Goal: Task Accomplishment & Management: Manage account settings

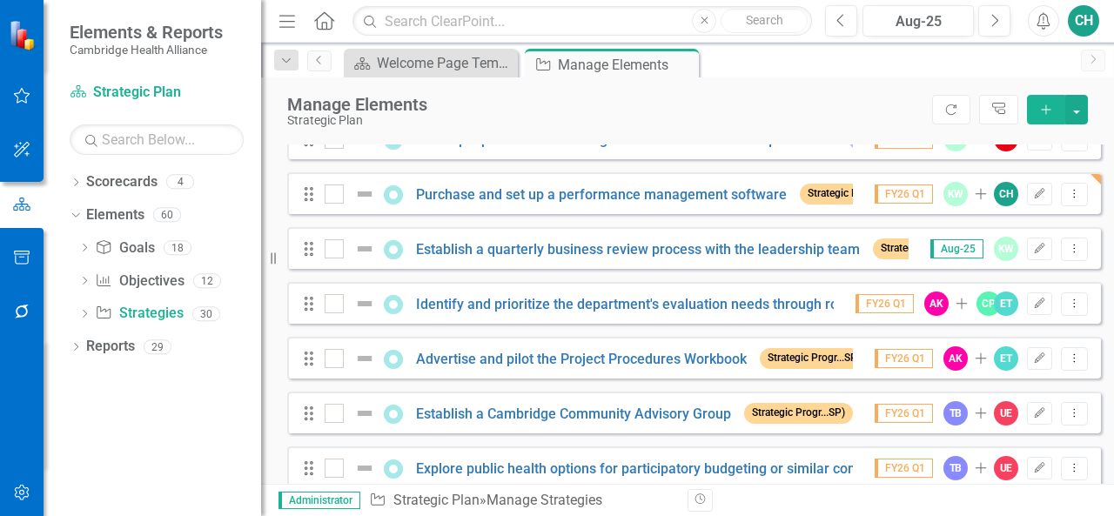
scroll to position [1226, 0]
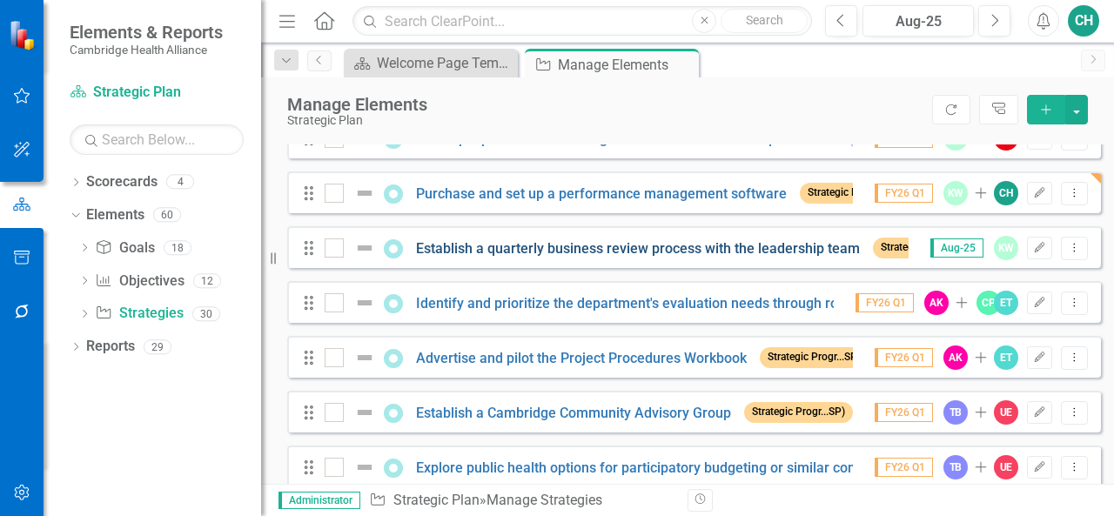
click at [472, 257] on link "Establish a quarterly business review process with the leadership team" at bounding box center [638, 248] width 444 height 17
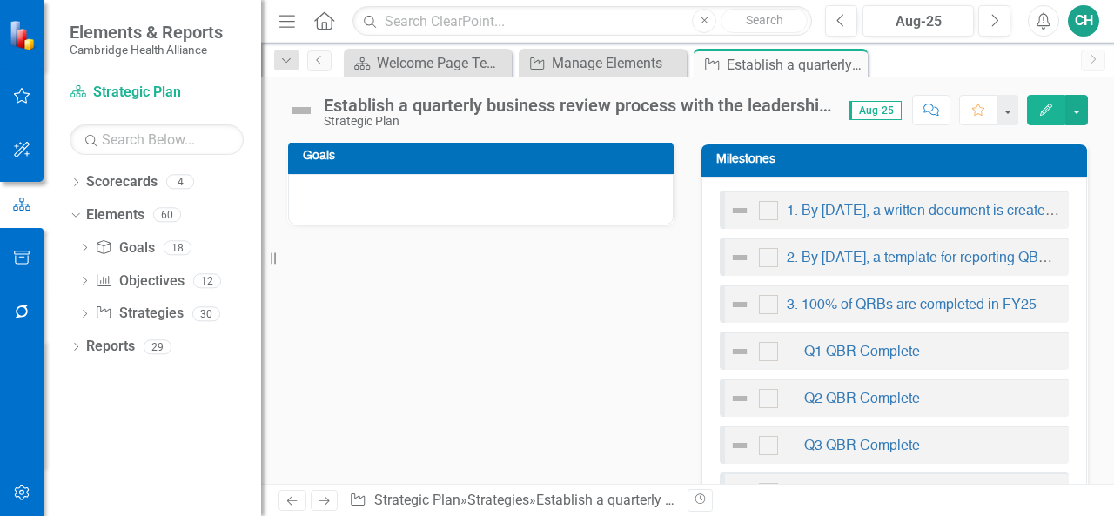
scroll to position [697, 0]
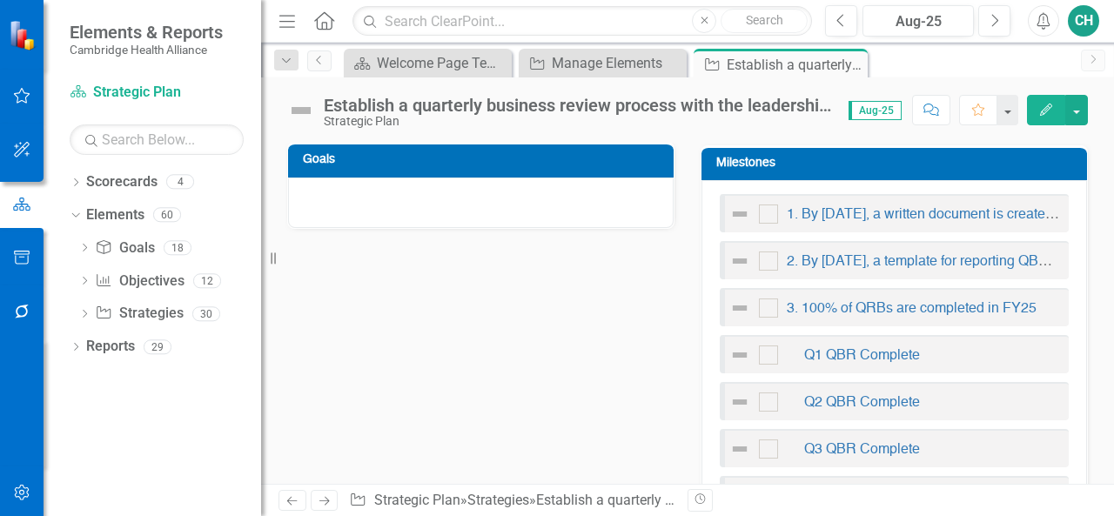
click at [1043, 111] on icon "button" at bounding box center [1046, 110] width 12 height 12
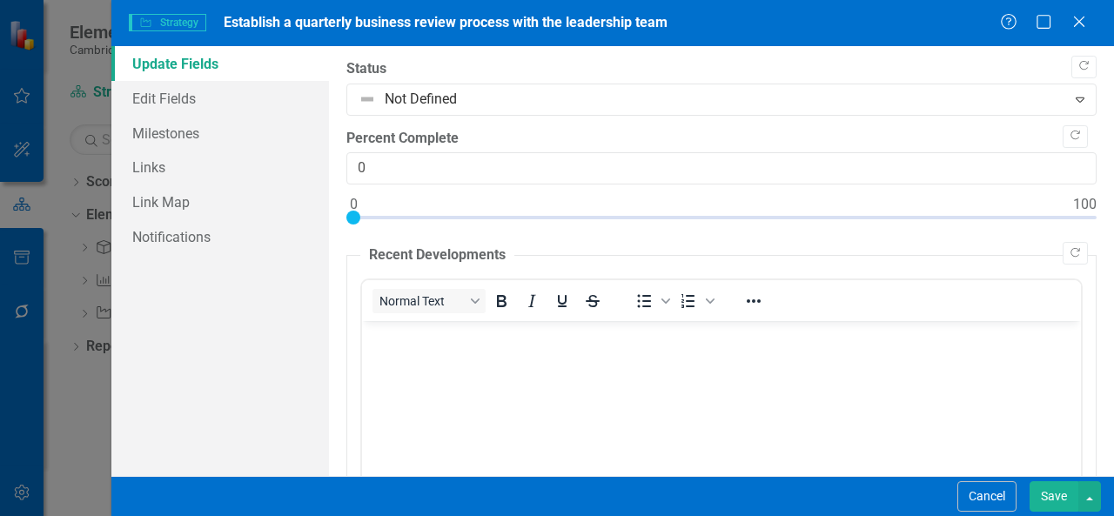
scroll to position [0, 0]
click at [217, 105] on link "Edit Fields" at bounding box center [219, 98] width 217 height 35
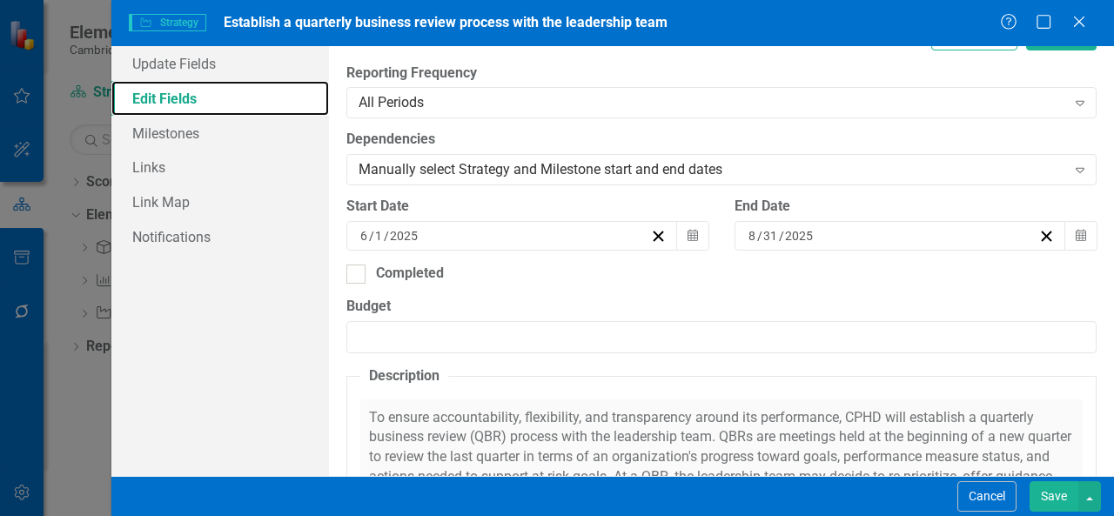
scroll to position [377, 0]
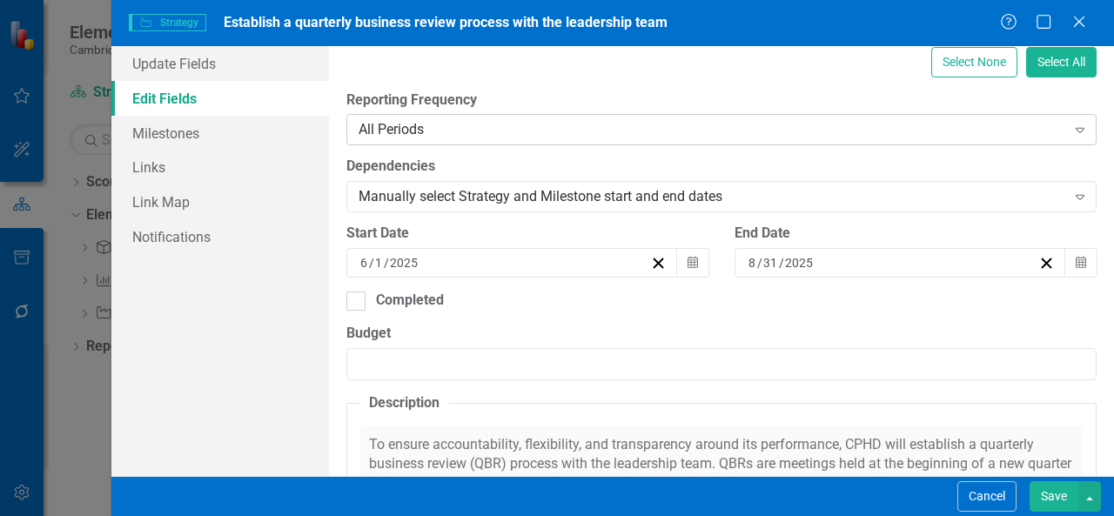
click at [518, 126] on div "All Periods" at bounding box center [711, 130] width 707 height 20
click at [251, 131] on link "Milestones" at bounding box center [219, 133] width 217 height 35
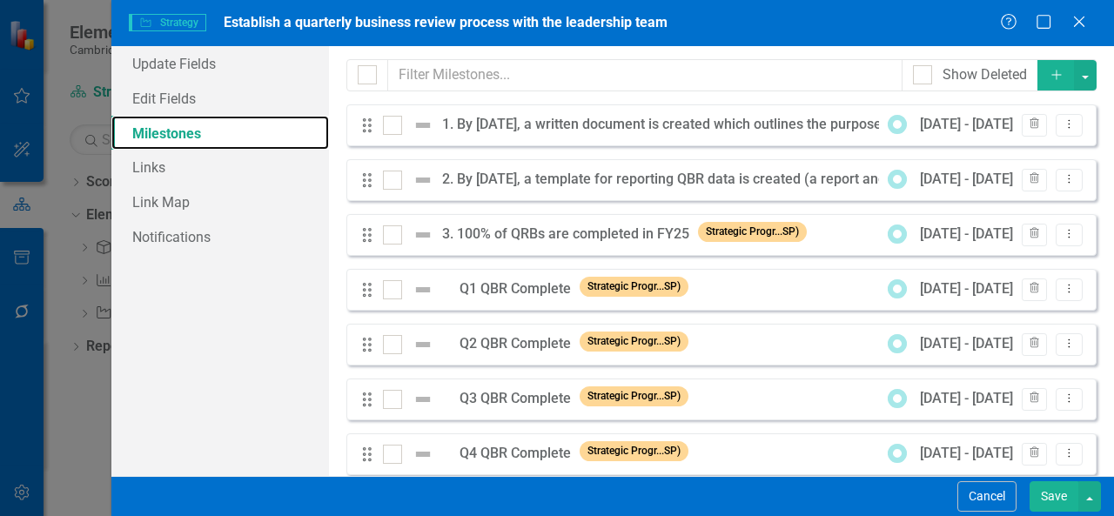
scroll to position [24, 0]
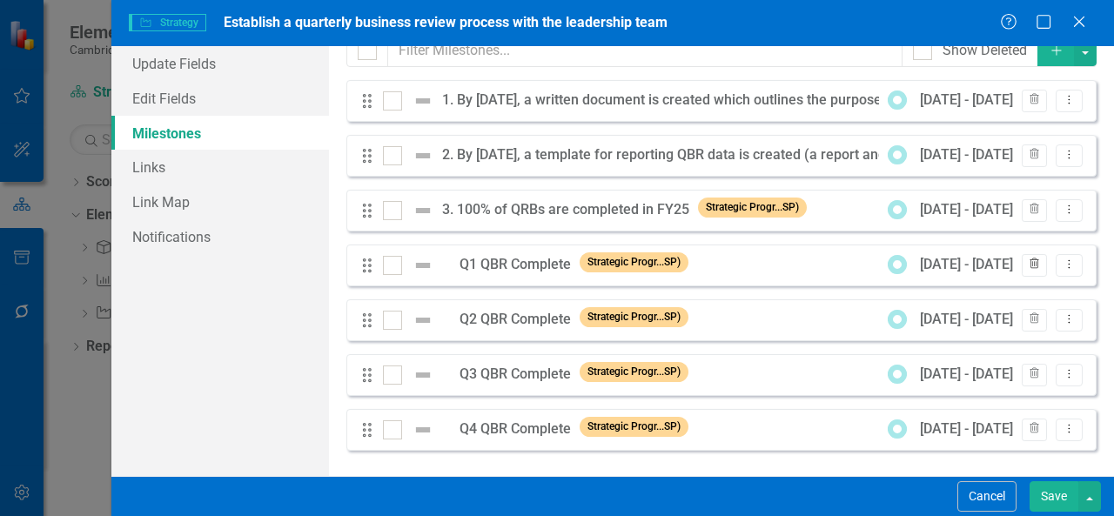
click at [1029, 264] on icon "button" at bounding box center [1034, 263] width 10 height 10
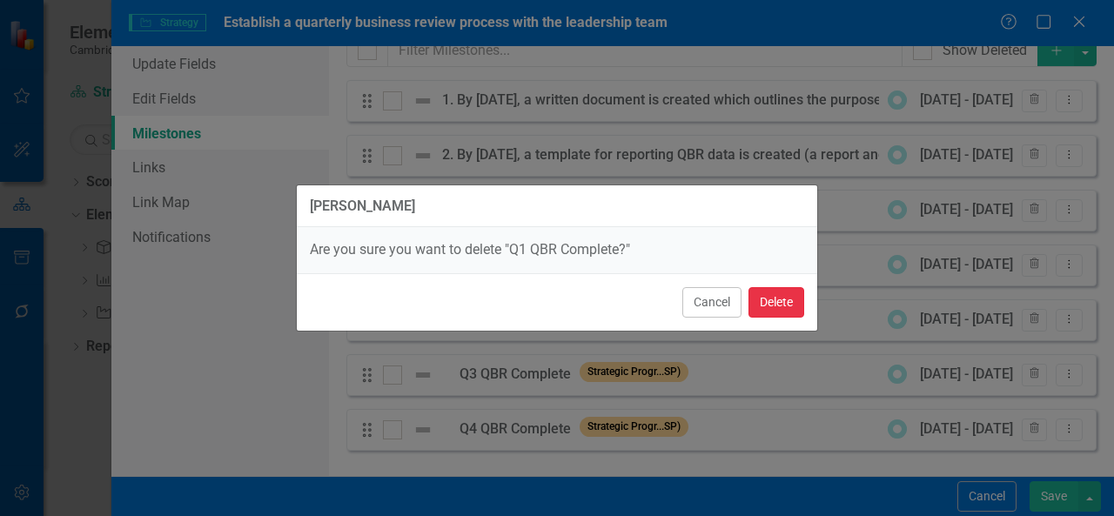
click at [791, 304] on button "Delete" at bounding box center [776, 302] width 56 height 30
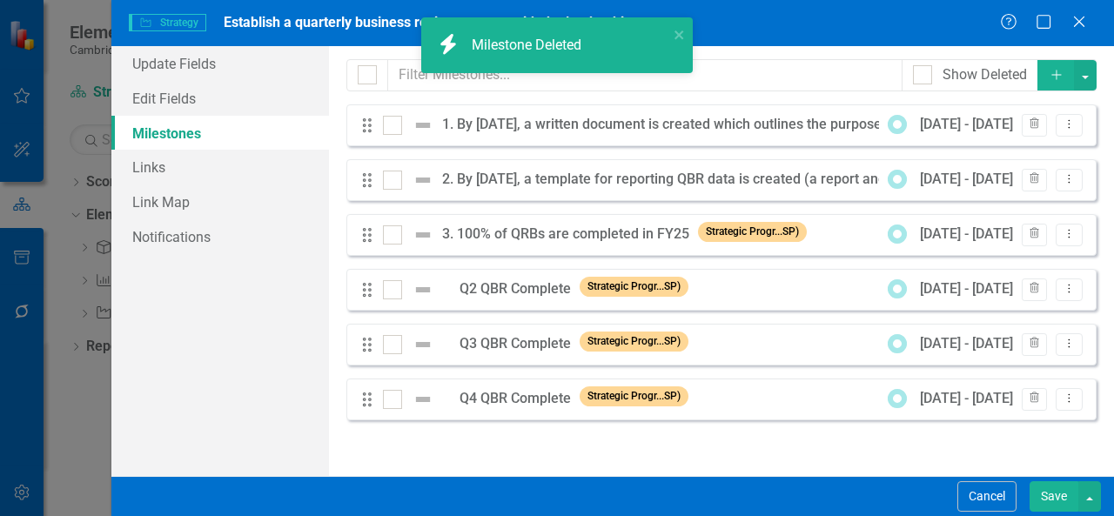
scroll to position [0, 0]
click at [1032, 298] on button "Trash" at bounding box center [1033, 289] width 25 height 23
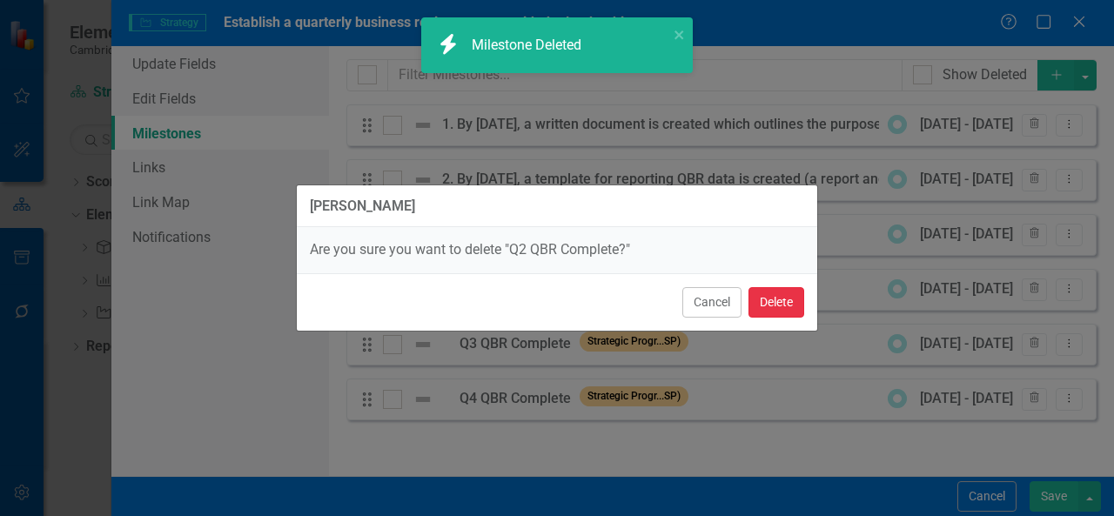
click at [787, 294] on button "Delete" at bounding box center [776, 302] width 56 height 30
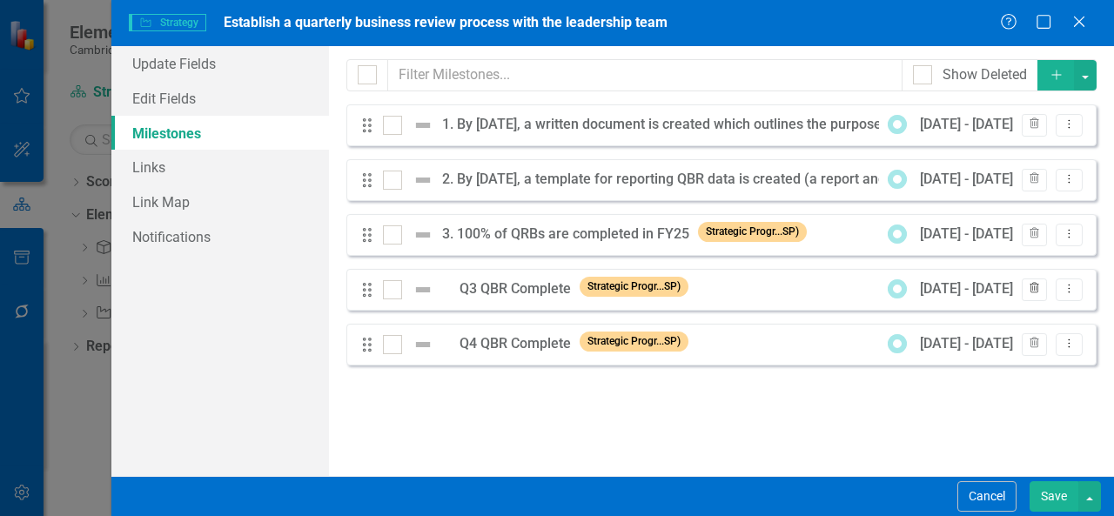
click at [1039, 292] on icon "Trash" at bounding box center [1033, 289] width 13 height 10
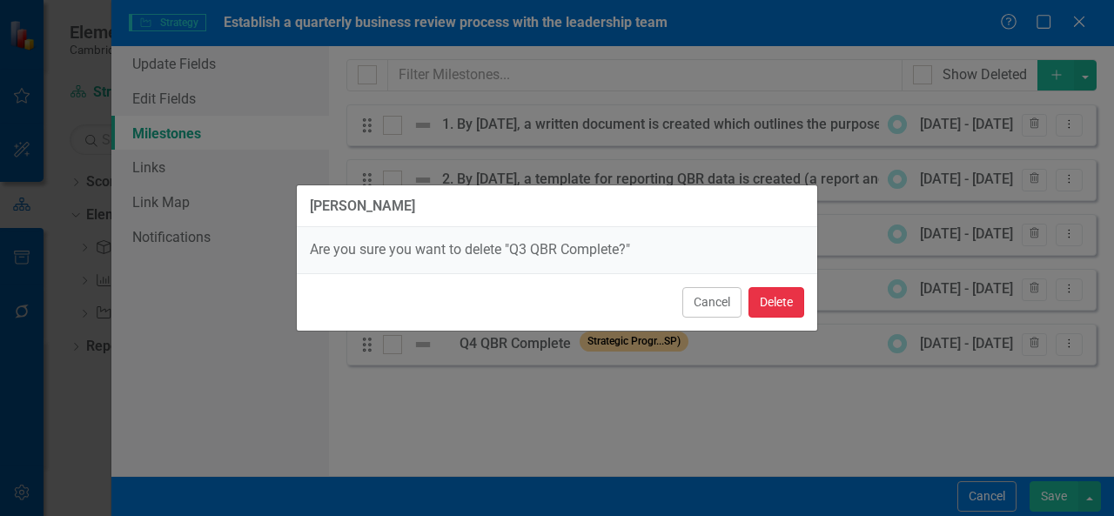
click at [790, 297] on button "Delete" at bounding box center [776, 302] width 56 height 30
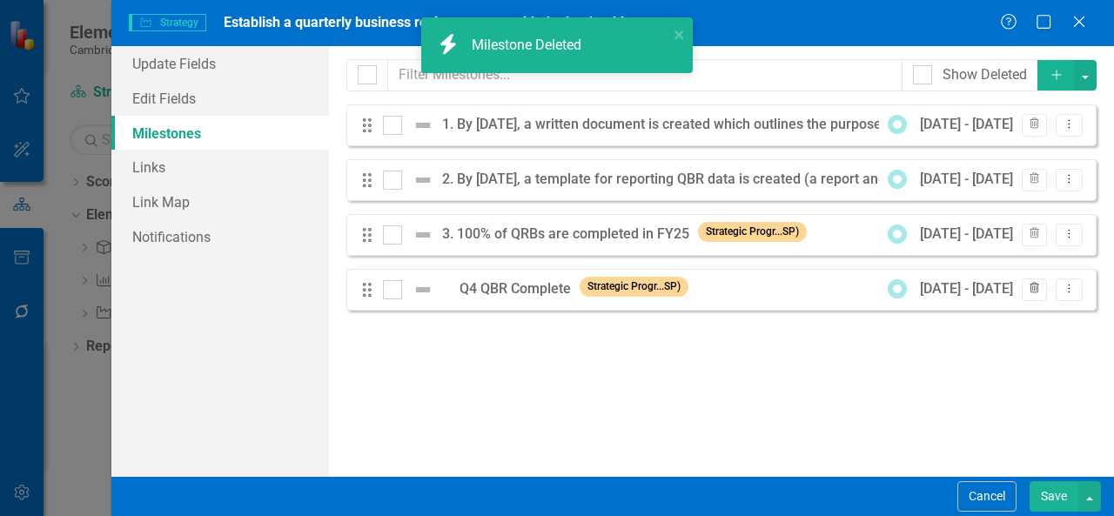
click at [1030, 289] on icon "Trash" at bounding box center [1033, 289] width 13 height 10
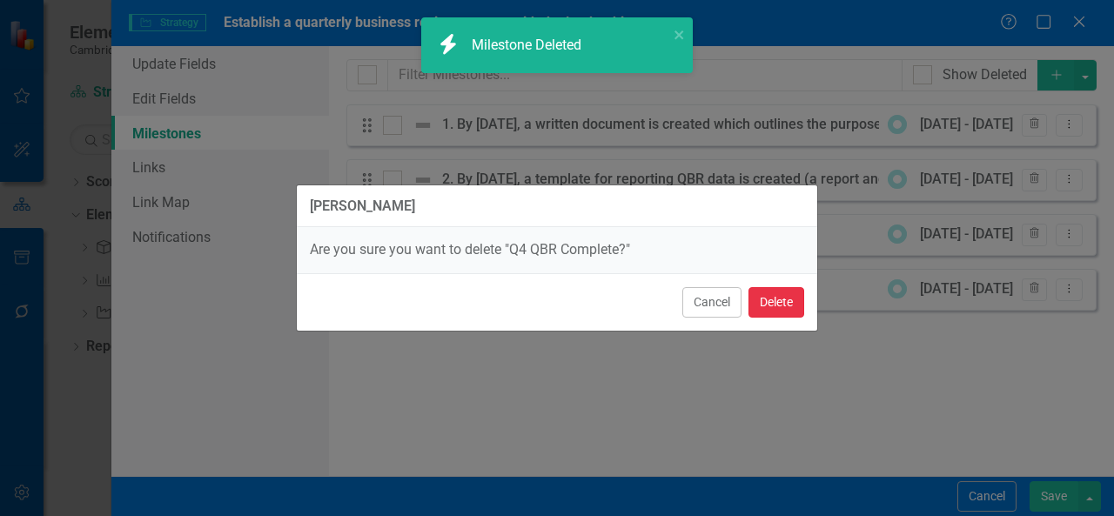
click at [795, 296] on button "Delete" at bounding box center [776, 302] width 56 height 30
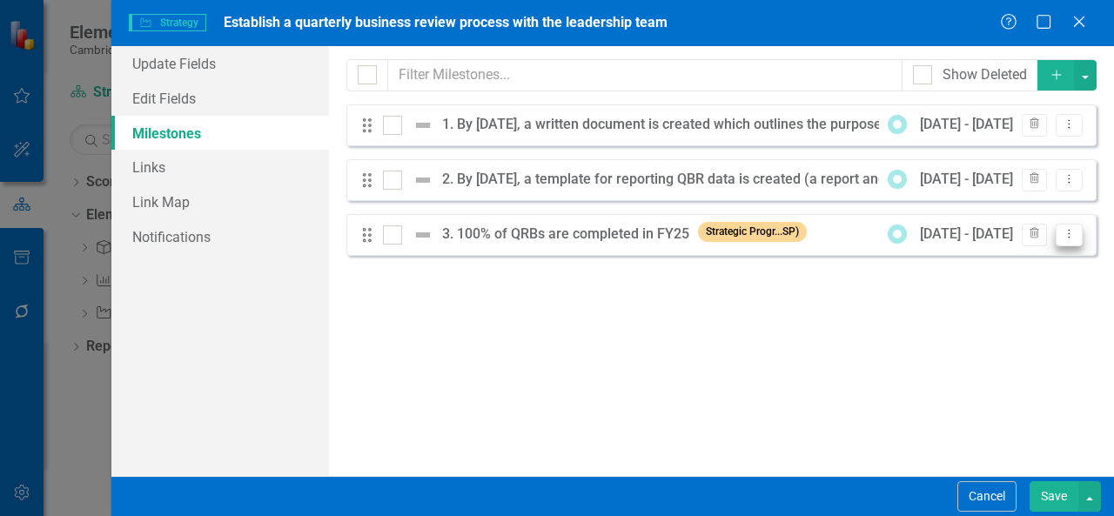
click at [1074, 231] on icon "Dropdown Menu" at bounding box center [1068, 233] width 15 height 11
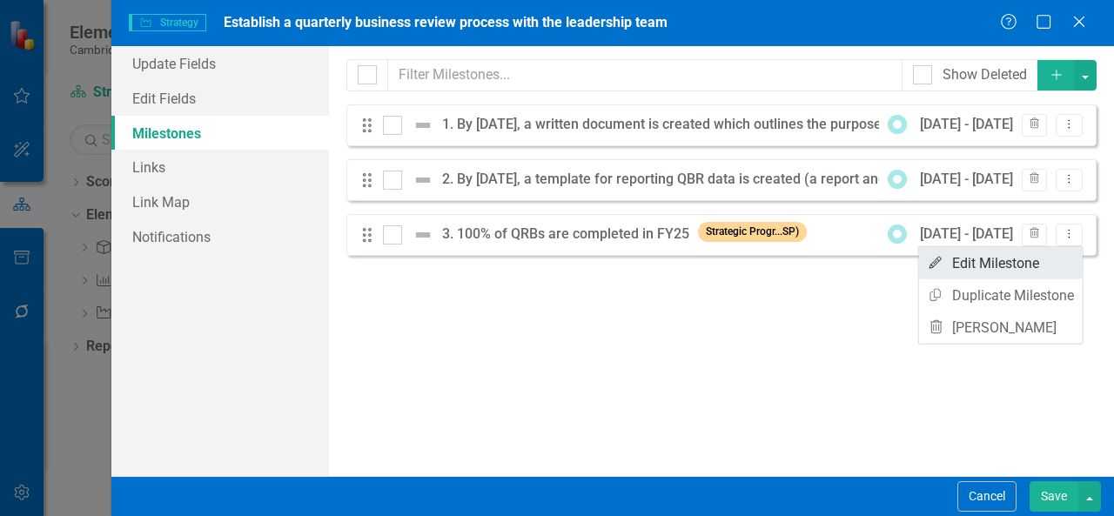
click at [1021, 265] on link "Edit Edit Milestone" at bounding box center [1001, 263] width 164 height 32
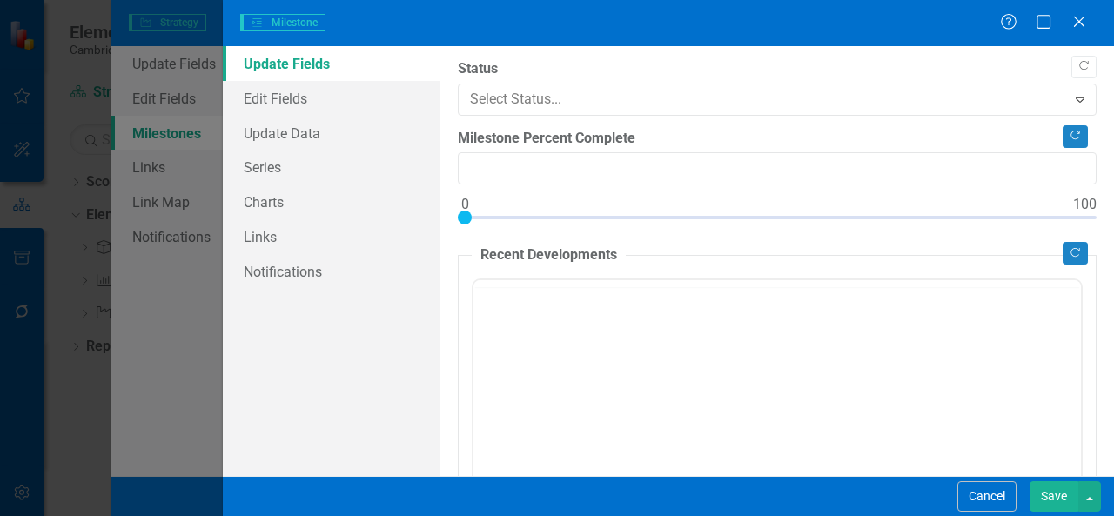
type input "0"
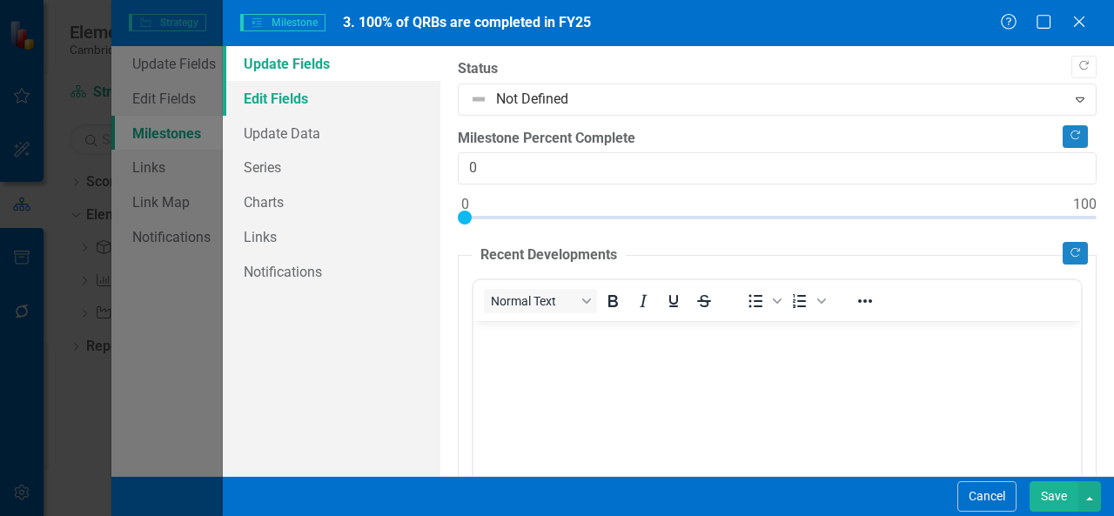
click at [345, 99] on link "Edit Fields" at bounding box center [331, 98] width 217 height 35
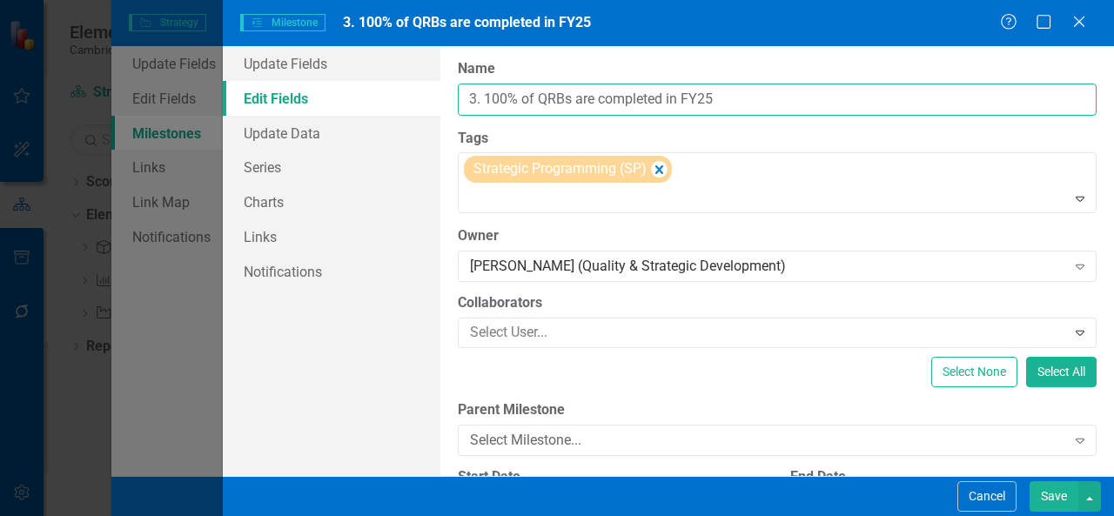
click at [489, 100] on input "3. 100% of QRBs are completed in FY25" at bounding box center [777, 100] width 639 height 32
drag, startPoint x: 486, startPoint y: 100, endPoint x: 406, endPoint y: 111, distance: 80.8
click at [406, 111] on div "Update Fields Edit Fields Update Data Series Charts Links Notifications "Update…" at bounding box center [668, 261] width 891 height 430
type input "100% of QRBs are completed in FY25"
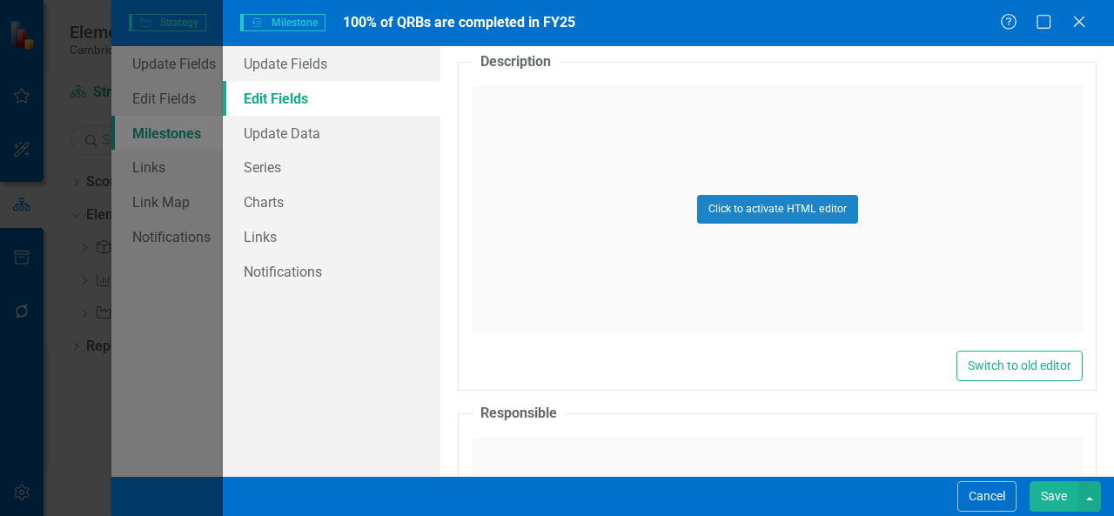
scroll to position [516, 0]
click at [285, 164] on link "Series" at bounding box center [331, 167] width 217 height 35
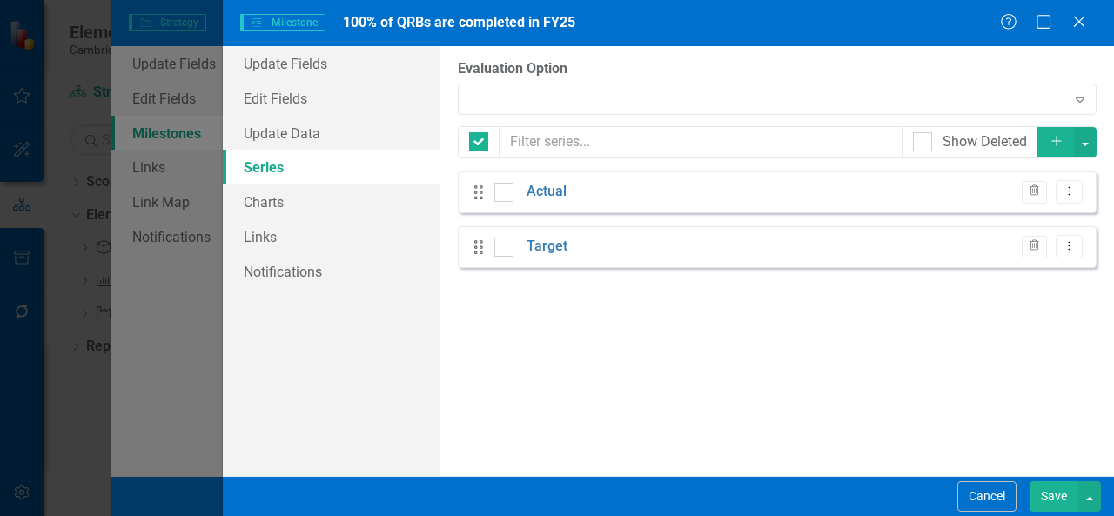
checkbox input "false"
click at [1070, 203] on div "Drag Actual Trash Dropdown Menu" at bounding box center [777, 192] width 639 height 42
click at [1070, 201] on button "Dropdown Menu" at bounding box center [1068, 191] width 27 height 23
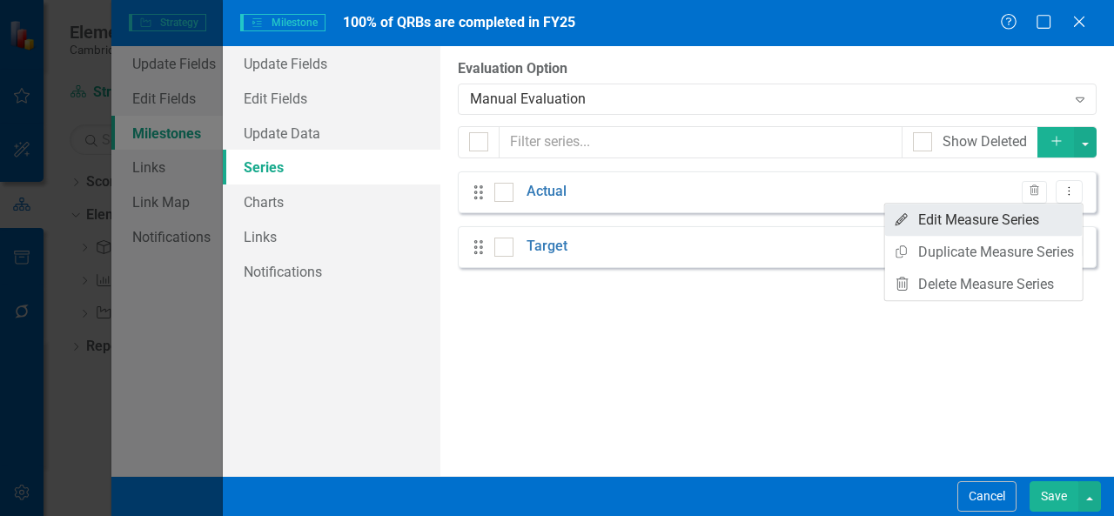
click at [1028, 225] on link "Edit Edit Measure Series" at bounding box center [983, 220] width 197 height 32
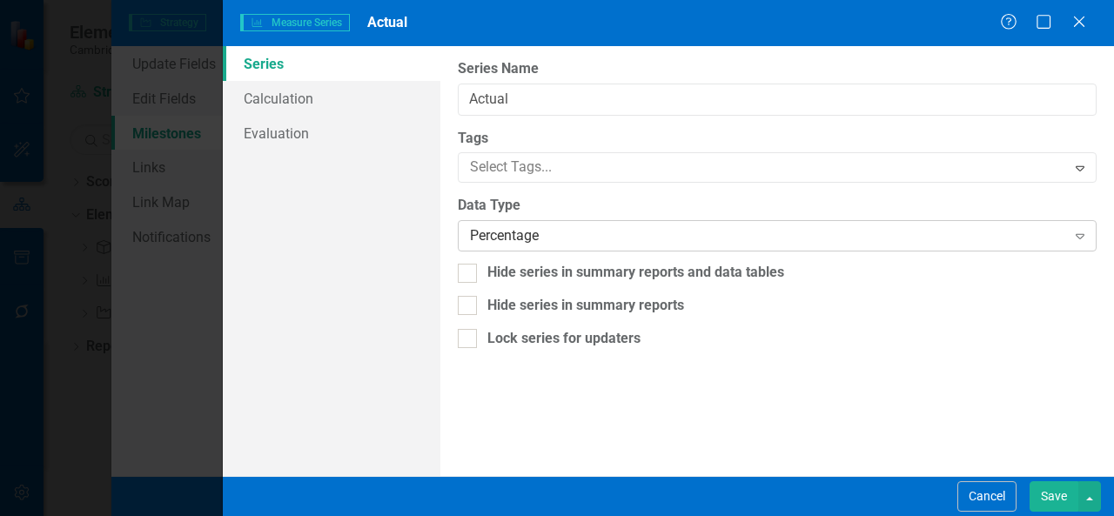
click at [991, 238] on div "Percentage" at bounding box center [768, 236] width 596 height 20
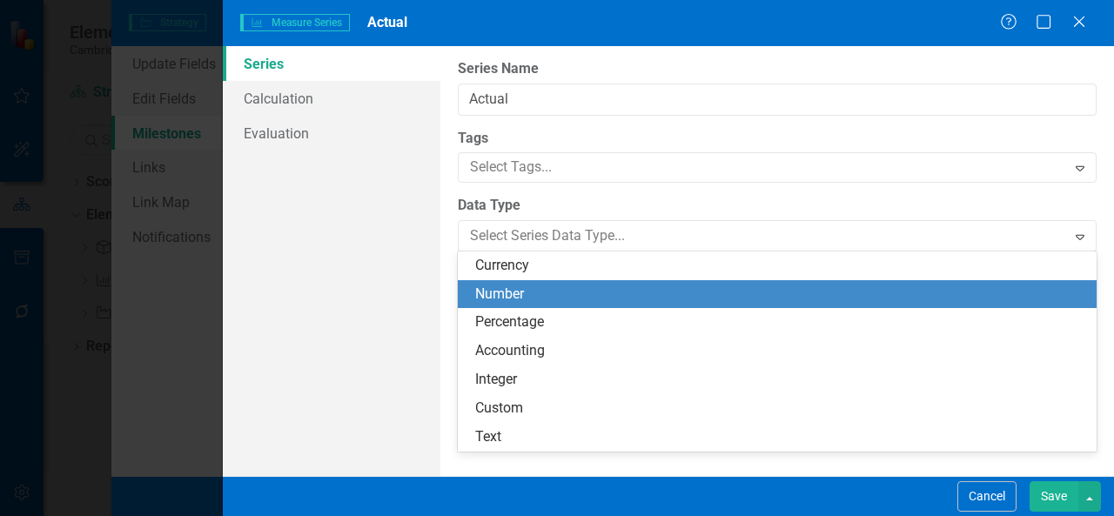
click at [806, 295] on div "Number" at bounding box center [780, 294] width 611 height 20
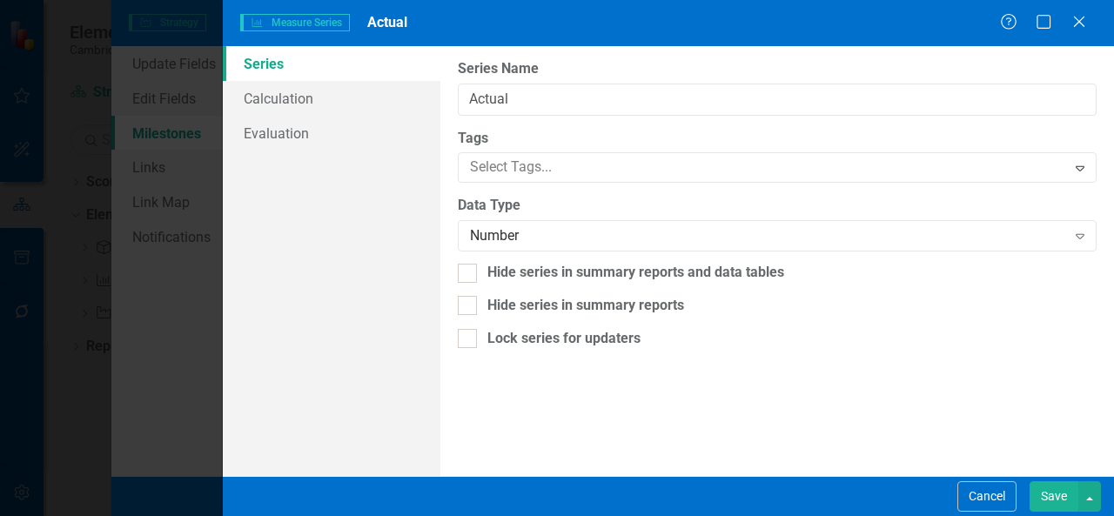
click at [1049, 483] on button "Save" at bounding box center [1053, 496] width 49 height 30
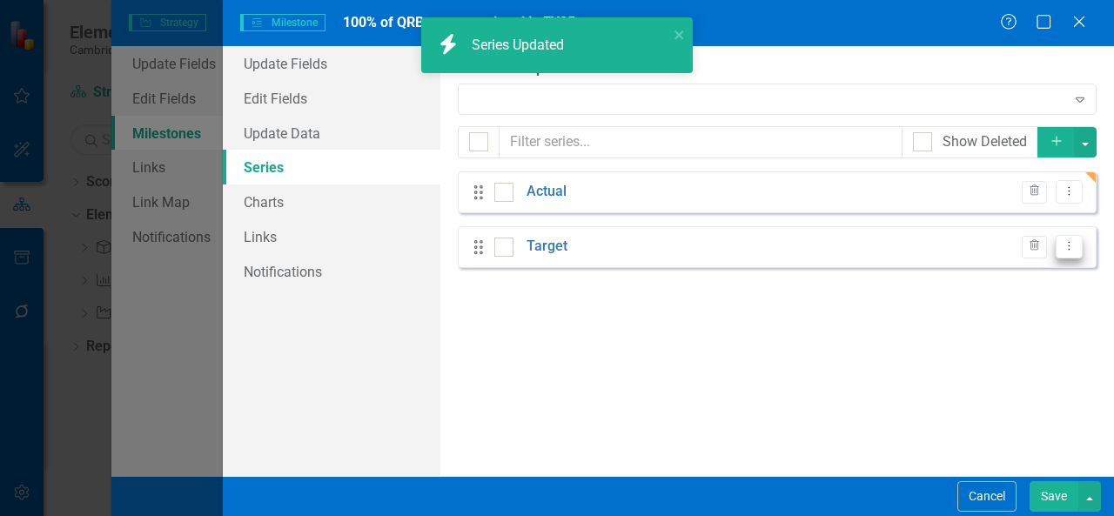
click at [1074, 241] on icon "Dropdown Menu" at bounding box center [1068, 245] width 15 height 11
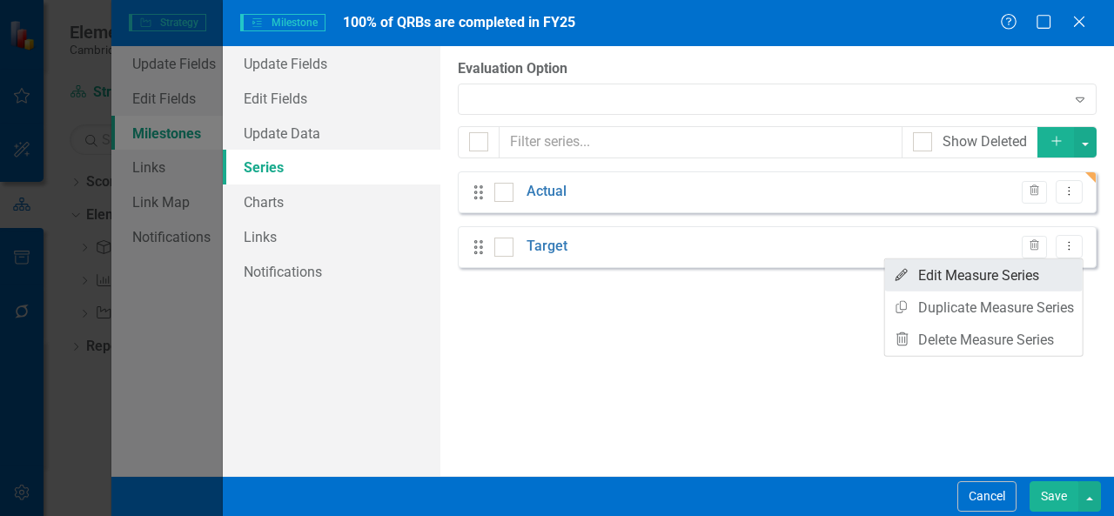
click at [969, 267] on link "Edit Edit Measure Series" at bounding box center [983, 275] width 197 height 32
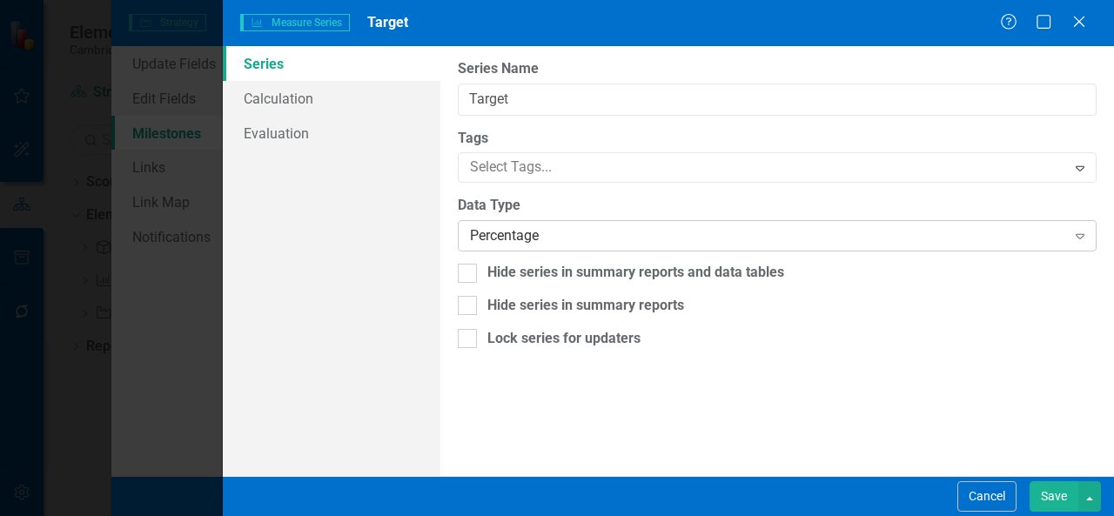
click at [776, 236] on div "Percentage" at bounding box center [768, 236] width 596 height 20
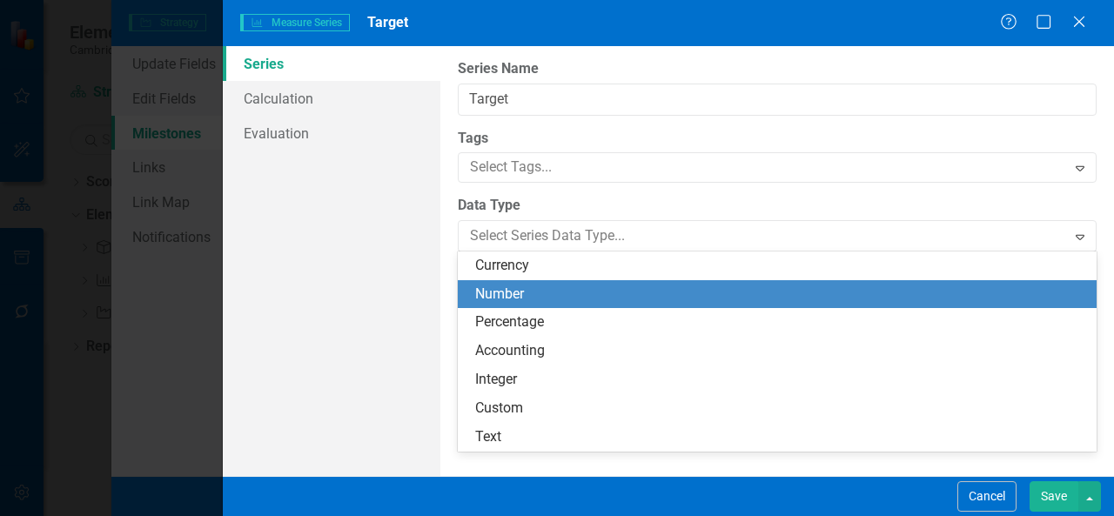
click at [616, 305] on div "Number" at bounding box center [777, 294] width 639 height 29
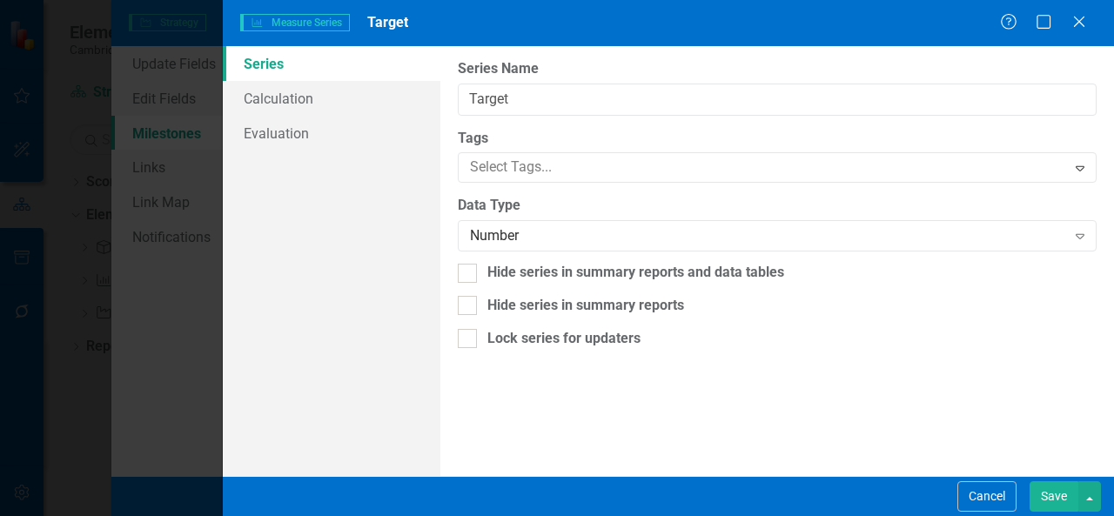
click at [1054, 500] on button "Save" at bounding box center [1053, 496] width 49 height 30
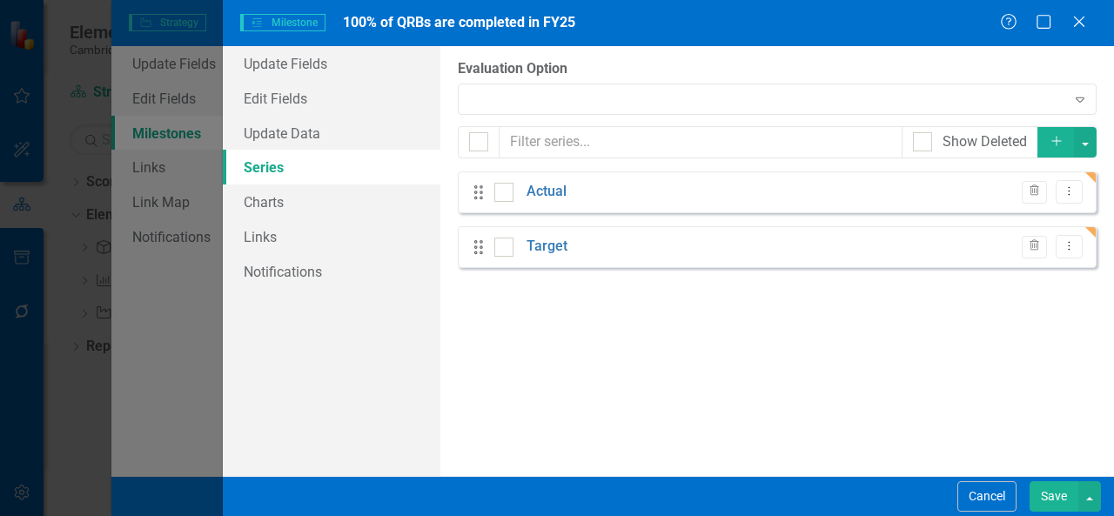
click at [1060, 493] on button "Save" at bounding box center [1053, 496] width 49 height 30
